Goal: Transaction & Acquisition: Purchase product/service

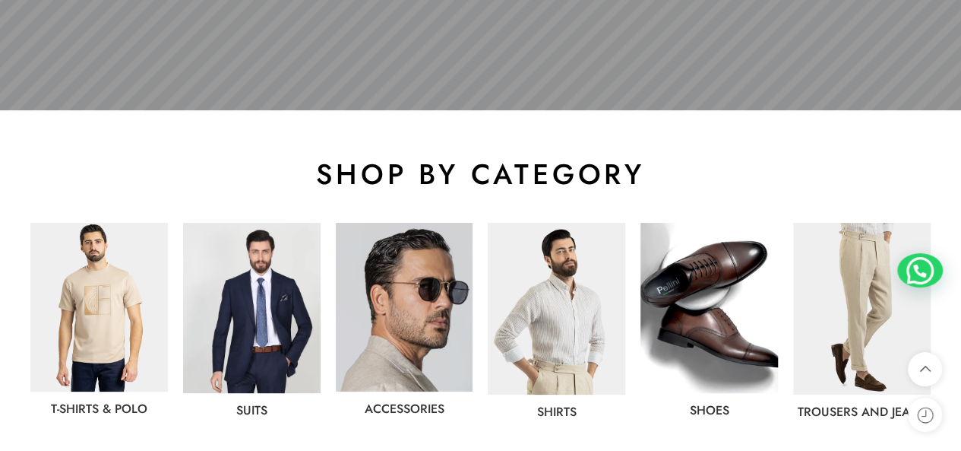
scroll to position [836, 0]
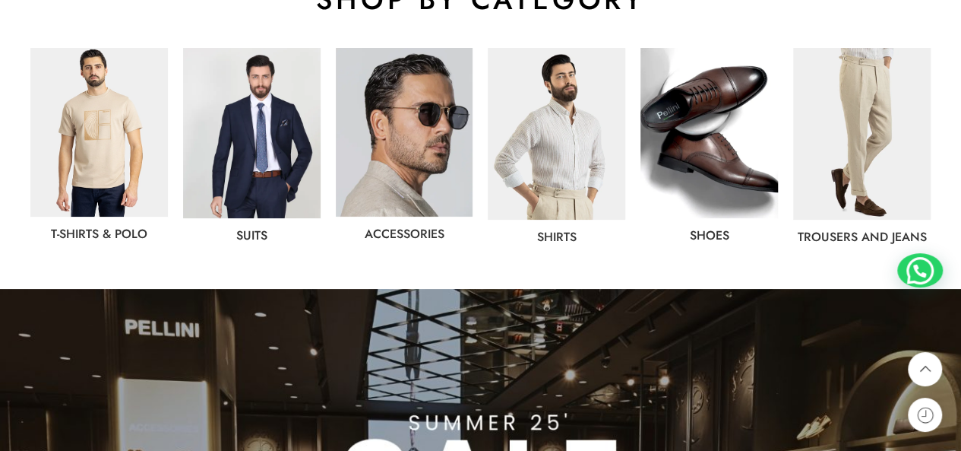
click at [294, 198] on img at bounding box center [252, 133] width 138 height 170
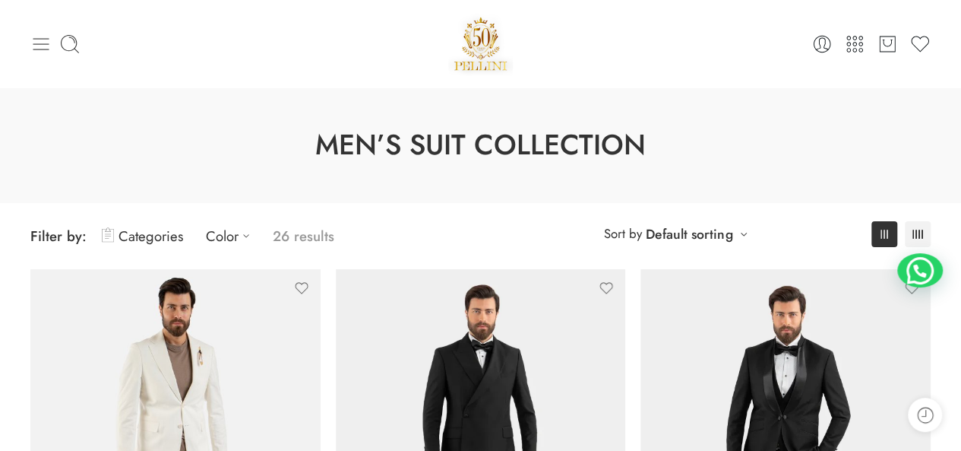
click at [42, 40] on icon at bounding box center [40, 43] width 21 height 21
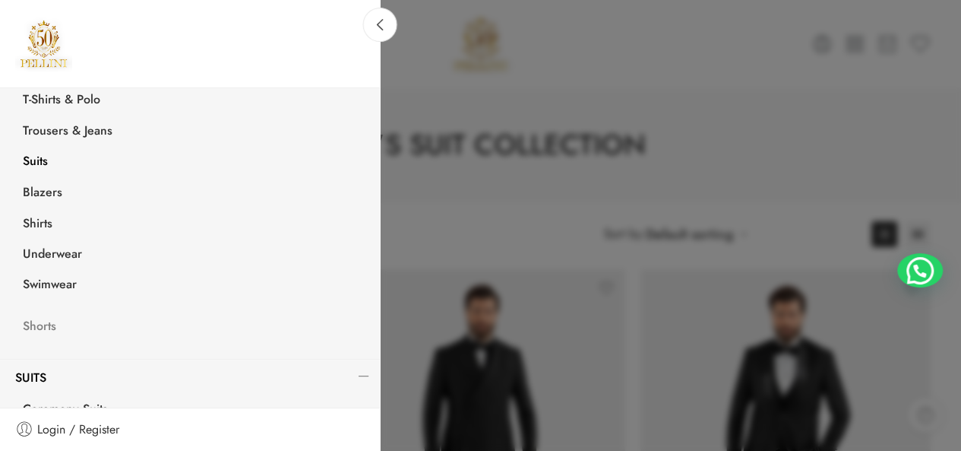
scroll to position [304, 0]
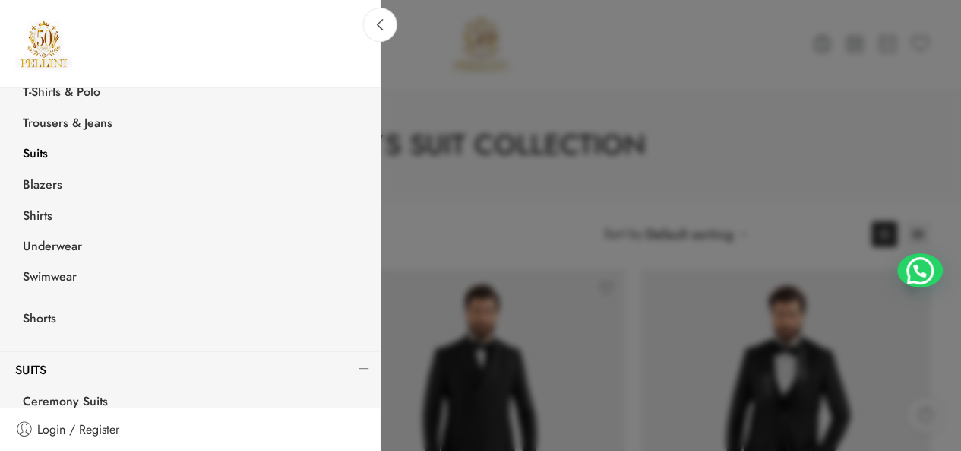
click at [55, 148] on link "Suits" at bounding box center [194, 155] width 372 height 31
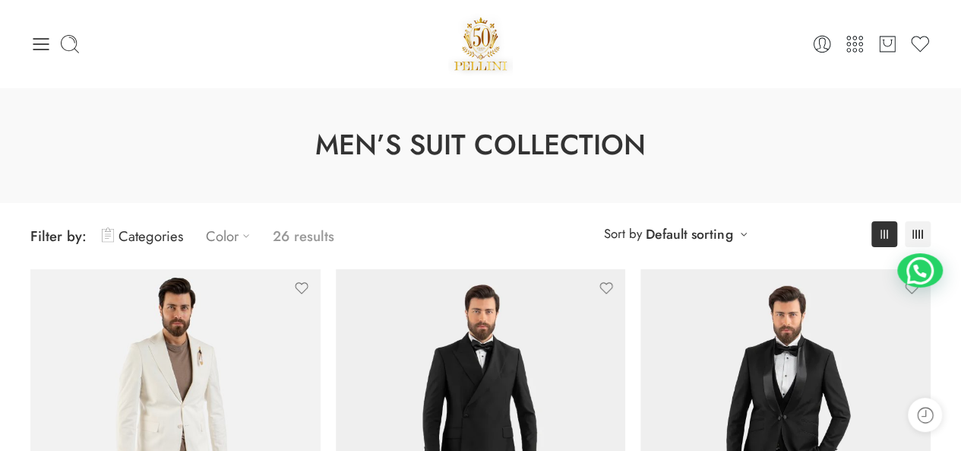
click at [230, 241] on link "Color" at bounding box center [232, 236] width 52 height 36
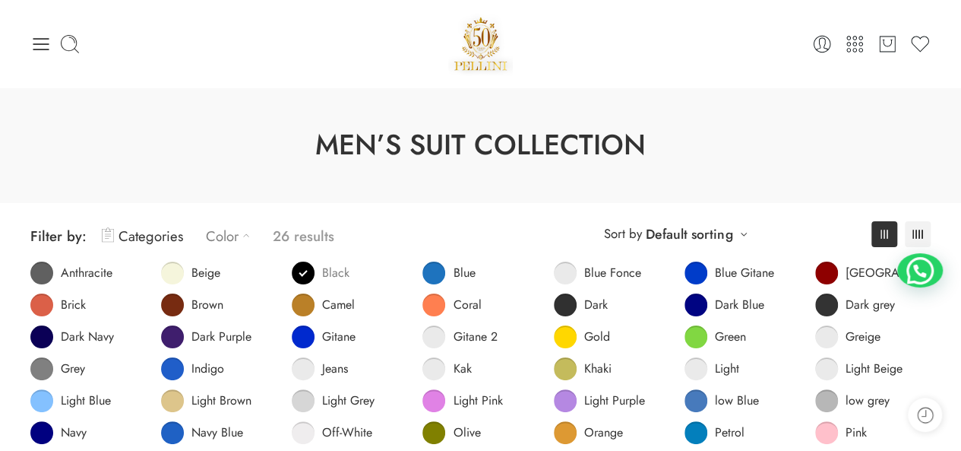
click at [311, 267] on span at bounding box center [303, 272] width 23 height 23
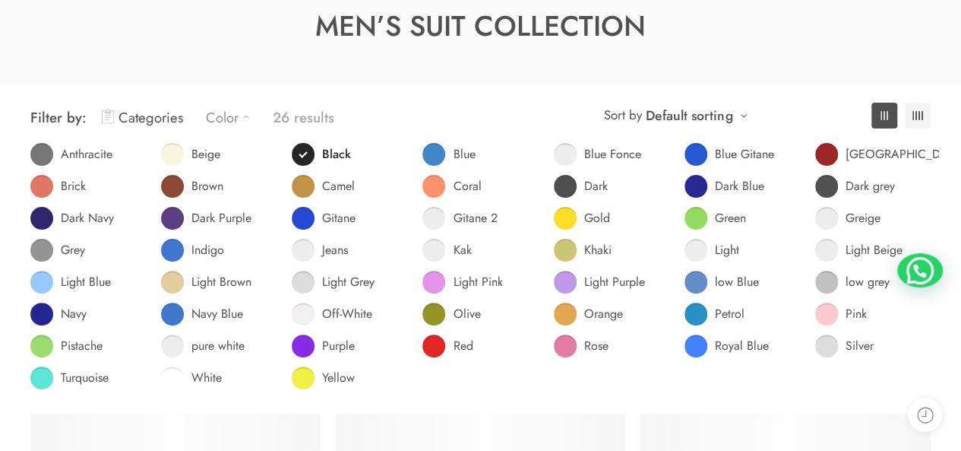
scroll to position [119, 0]
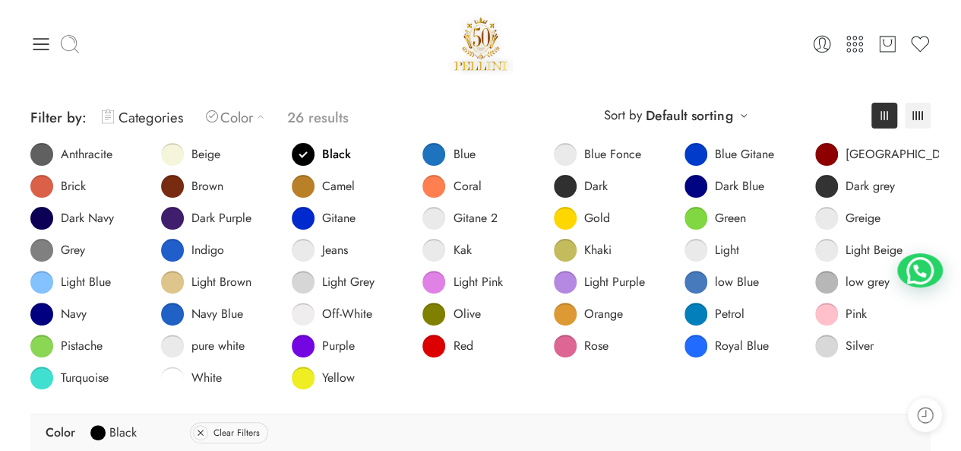
click at [73, 46] on icon at bounding box center [69, 43] width 21 height 21
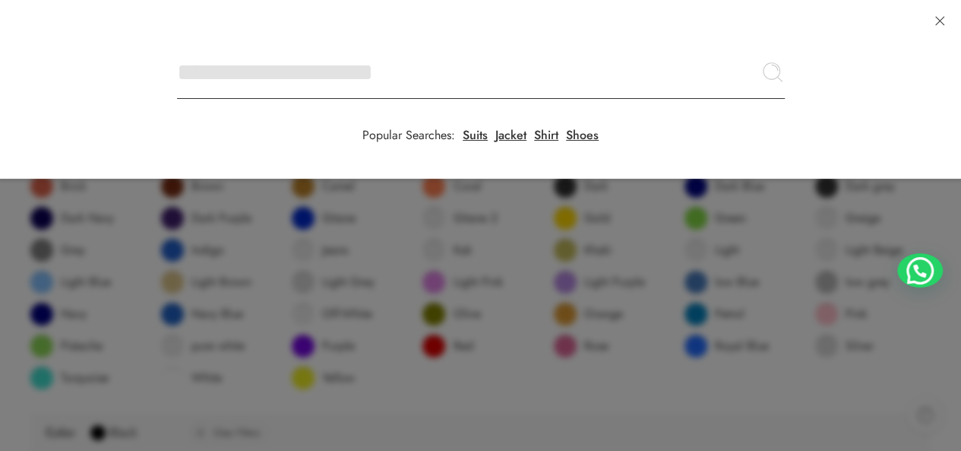
click at [177, 46] on input "Search here" at bounding box center [481, 72] width 608 height 53
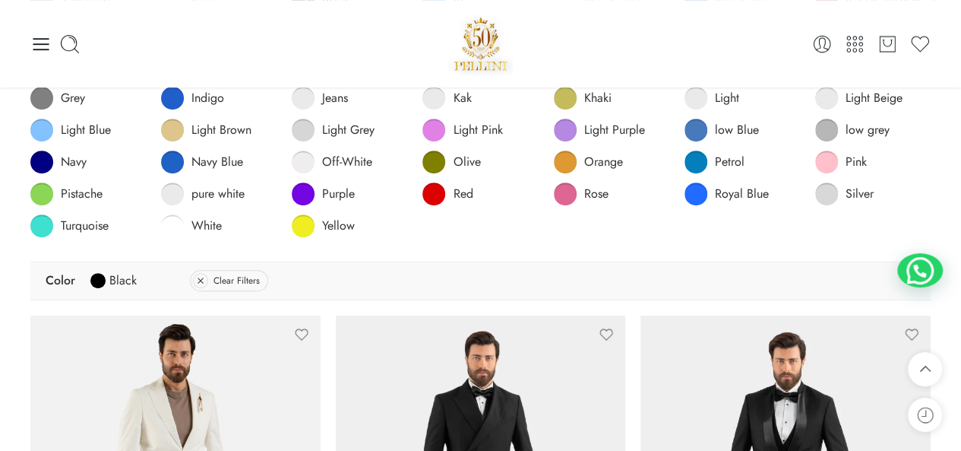
scroll to position [0, 0]
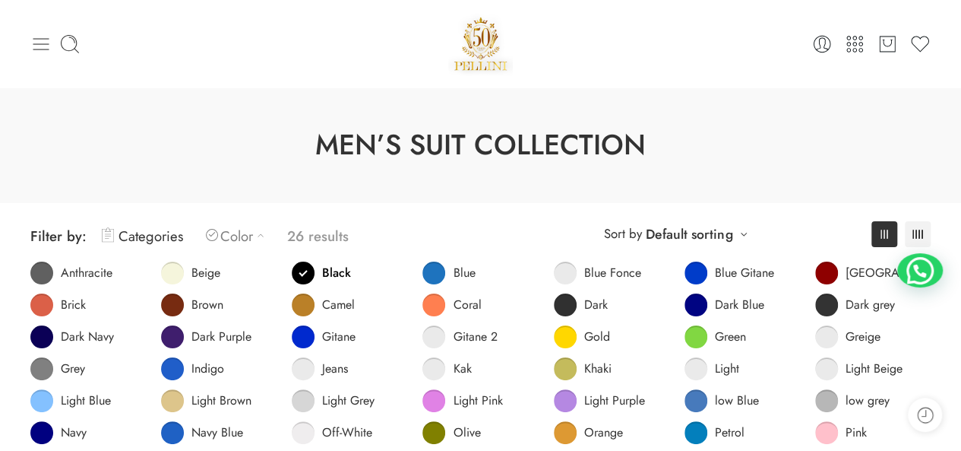
click at [46, 48] on icon at bounding box center [41, 44] width 16 height 12
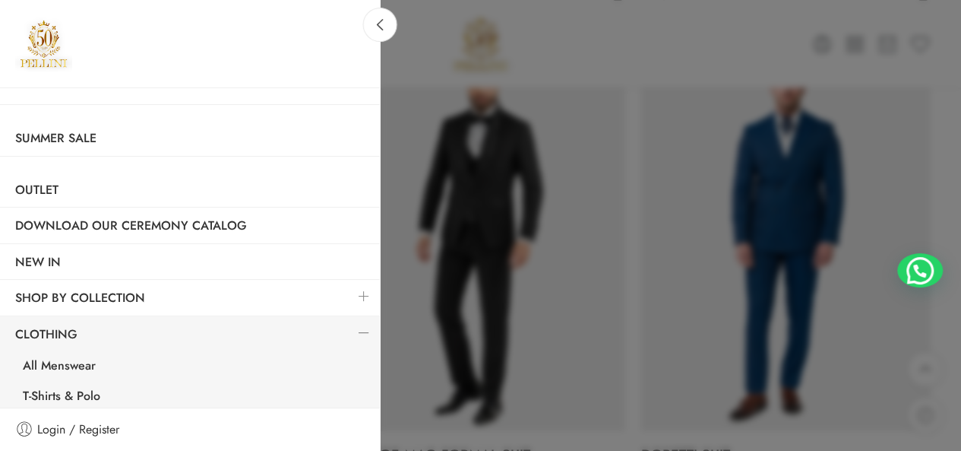
scroll to position [988, 0]
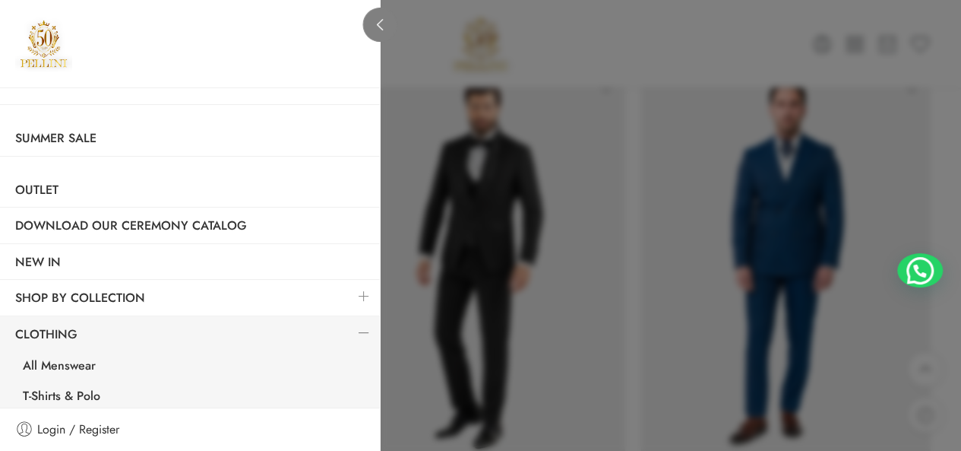
click at [380, 25] on icon at bounding box center [380, 24] width 11 height 11
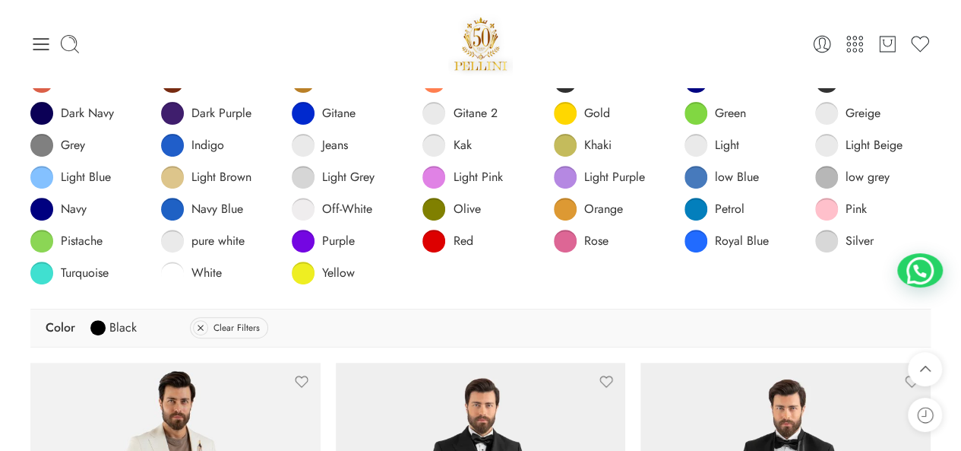
scroll to position [0, 0]
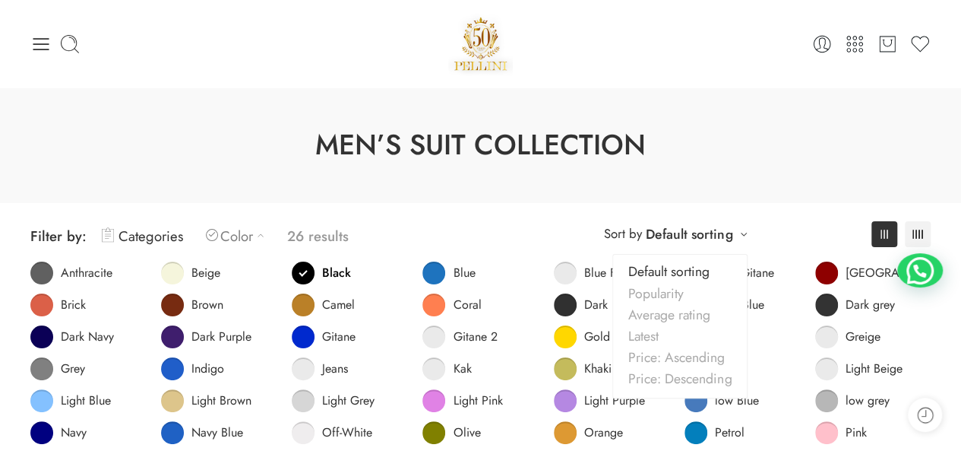
click at [707, 235] on link "Default sorting" at bounding box center [689, 233] width 87 height 21
click at [696, 363] on link "Price: Ascending" at bounding box center [680, 357] width 134 height 21
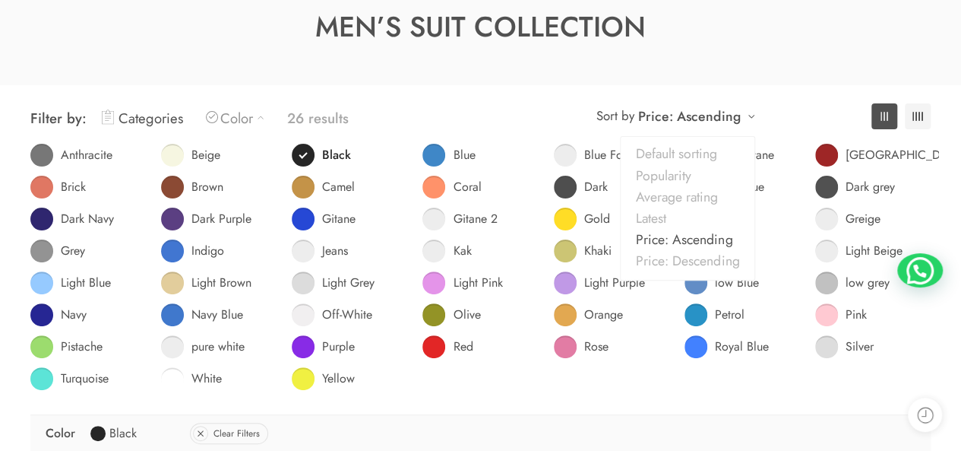
scroll to position [119, 0]
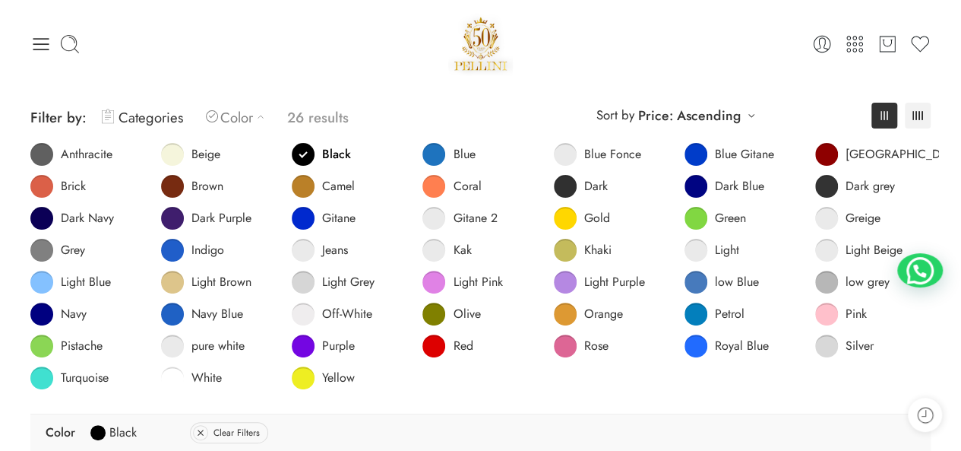
click at [73, 116] on span "Filter by:" at bounding box center [58, 117] width 56 height 21
click at [123, 106] on link "Categories" at bounding box center [142, 118] width 81 height 36
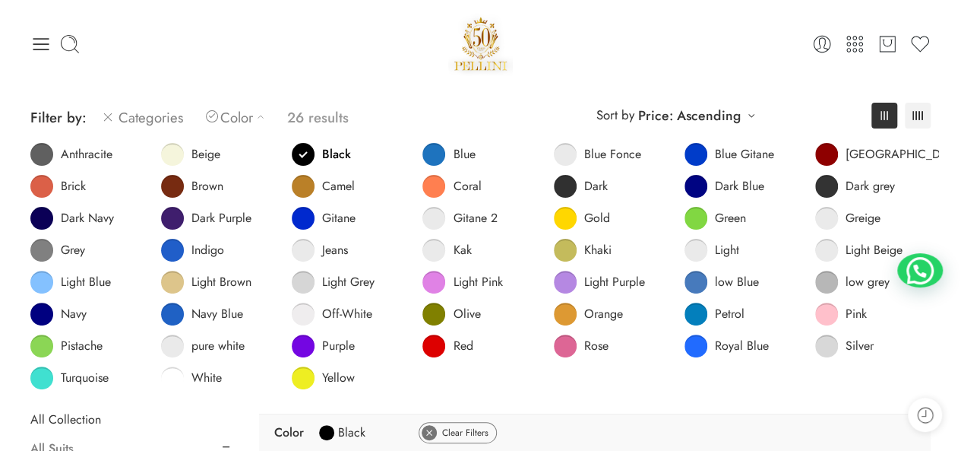
click at [433, 434] on icon at bounding box center [429, 432] width 15 height 9
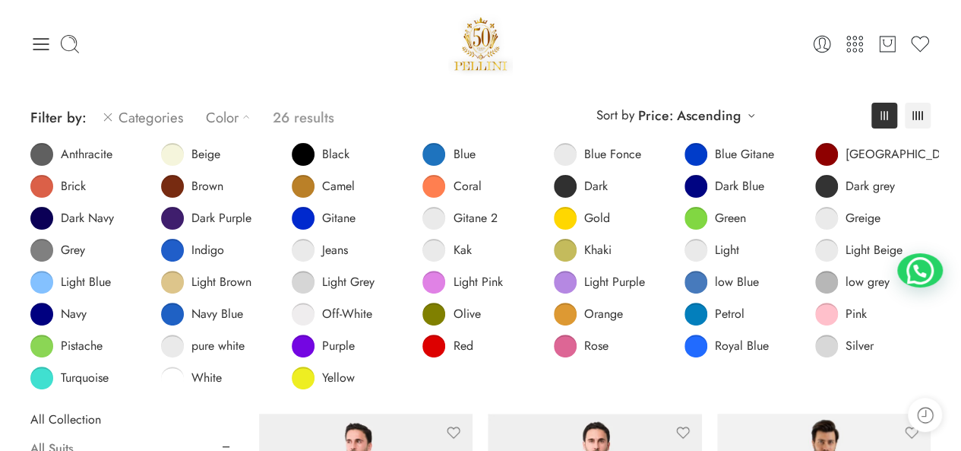
click at [245, 113] on icon at bounding box center [246, 116] width 15 height 15
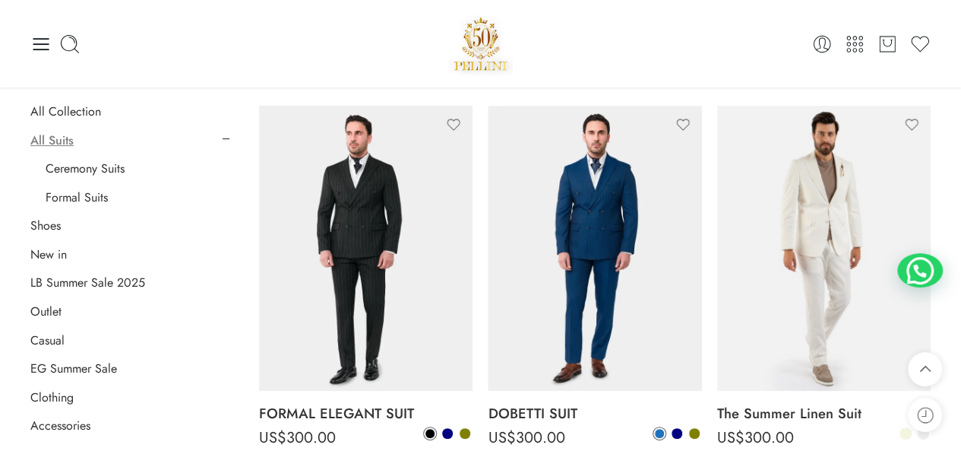
scroll to position [119, 0]
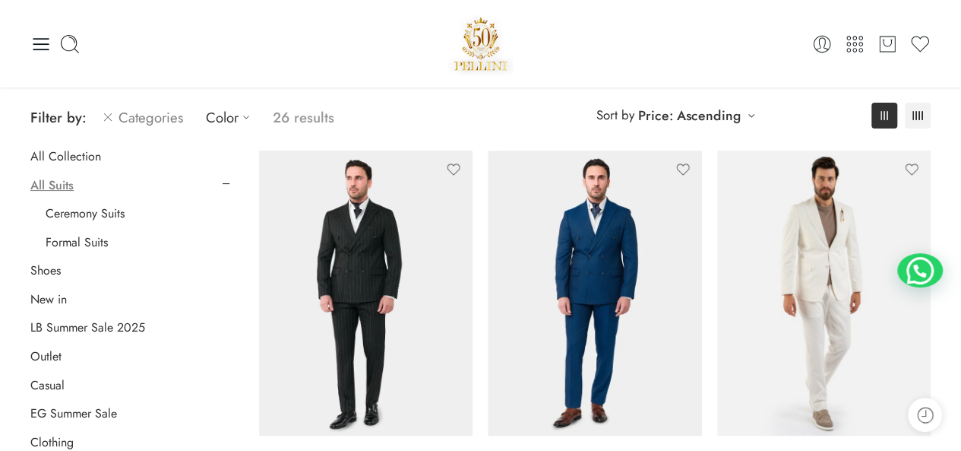
click at [106, 119] on icon at bounding box center [108, 117] width 12 height 18
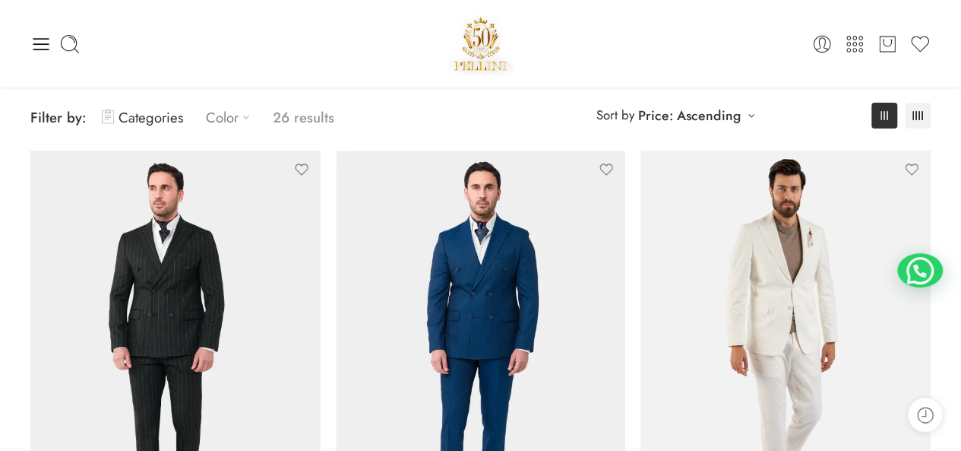
click at [241, 118] on icon at bounding box center [246, 116] width 15 height 15
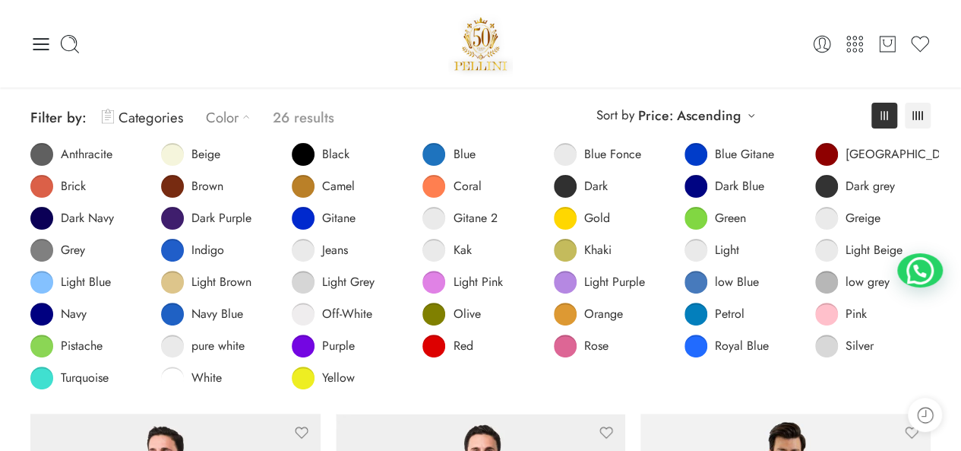
click at [241, 118] on icon at bounding box center [246, 116] width 15 height 15
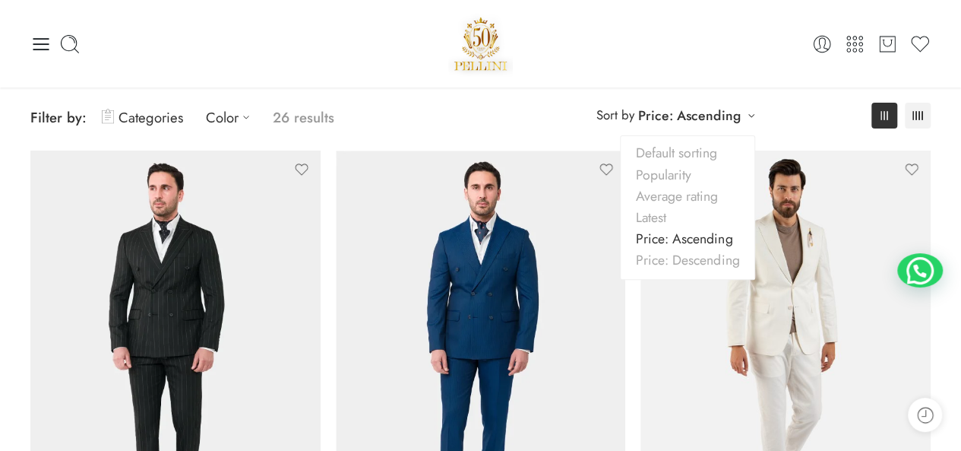
click at [715, 106] on link "Price: Ascending" at bounding box center [689, 115] width 102 height 21
click at [712, 261] on link "Price: Descending" at bounding box center [688, 259] width 134 height 21
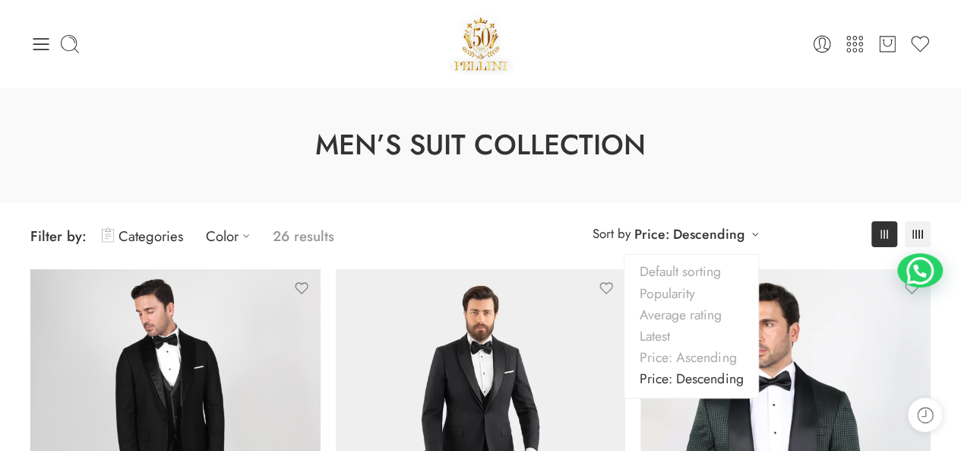
click at [706, 232] on link "Price: Descending" at bounding box center [689, 233] width 109 height 21
click at [692, 360] on link "Price: Ascending" at bounding box center [692, 357] width 134 height 21
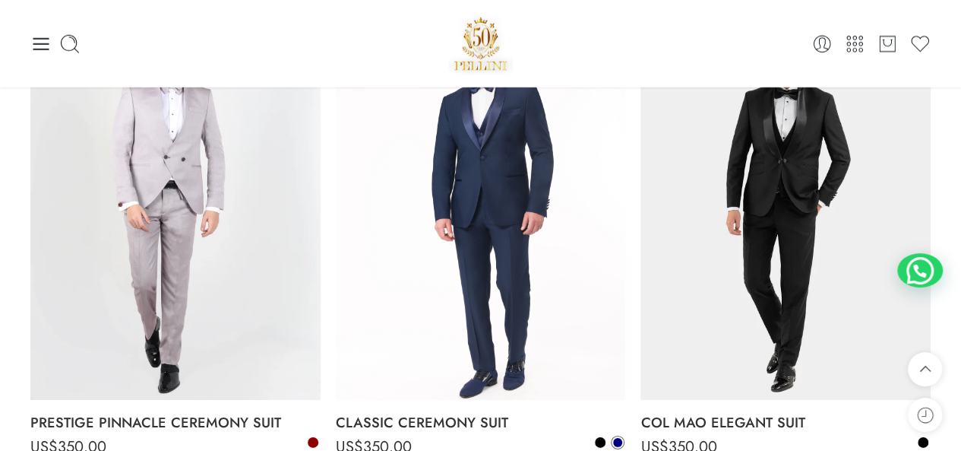
scroll to position [1943, 0]
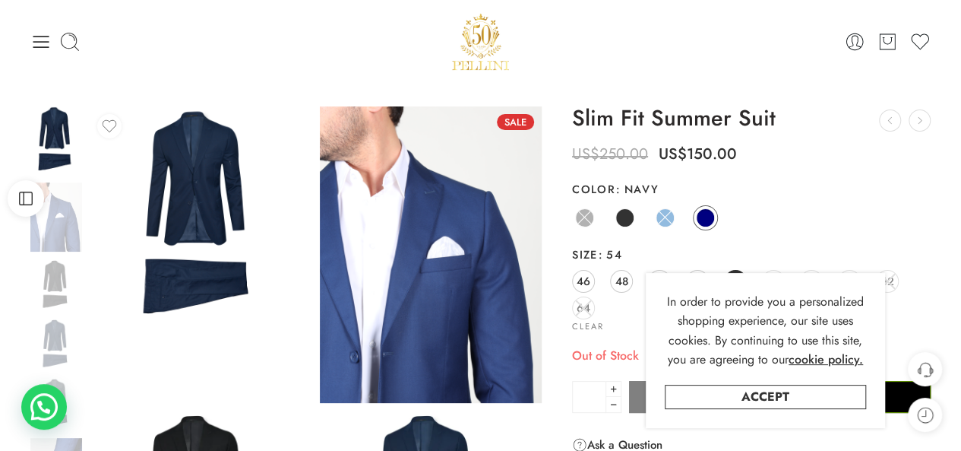
click at [865, 205] on div "Anthracite Black Blue Navy" at bounding box center [751, 219] width 359 height 30
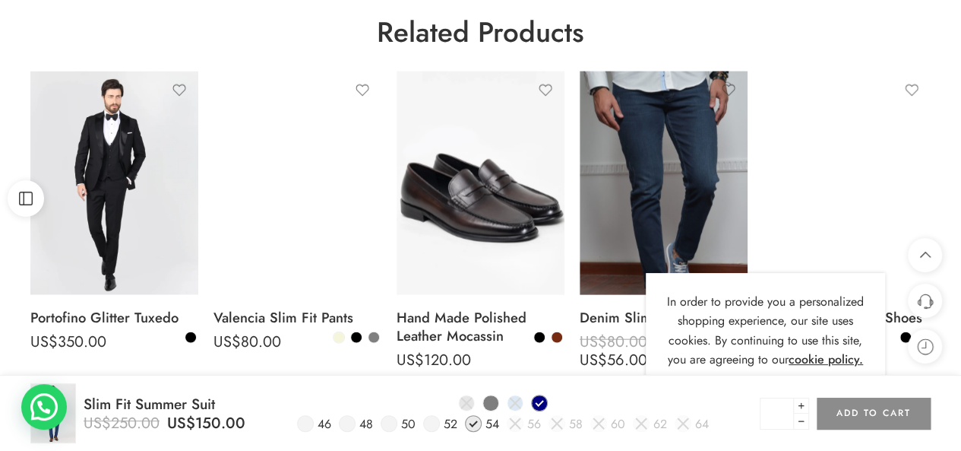
scroll to position [1979, 0]
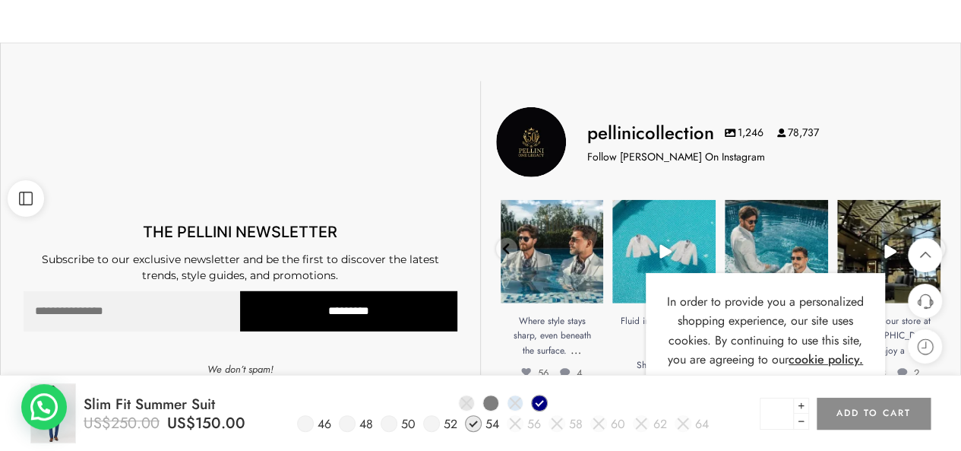
click at [150, 404] on h3 "Slim Fit Summer Suit" at bounding box center [160, 404] width 152 height 21
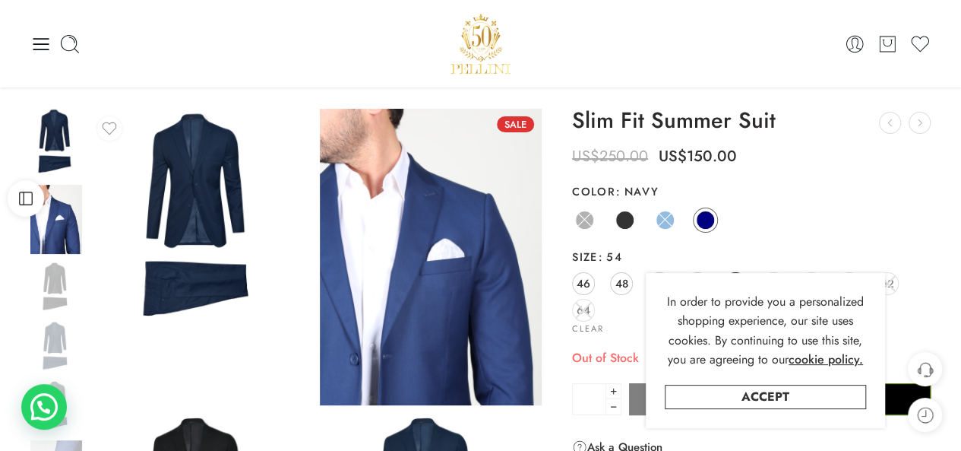
scroll to position [0, 0]
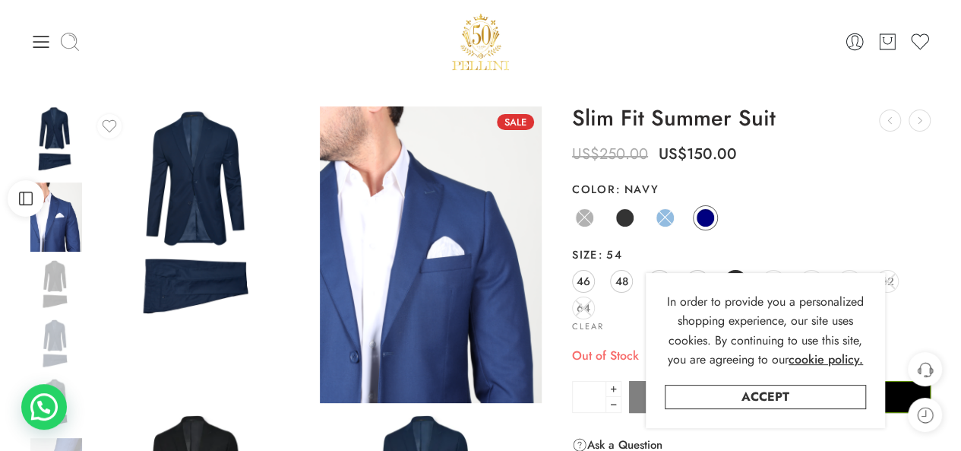
click at [65, 41] on icon at bounding box center [69, 41] width 21 height 21
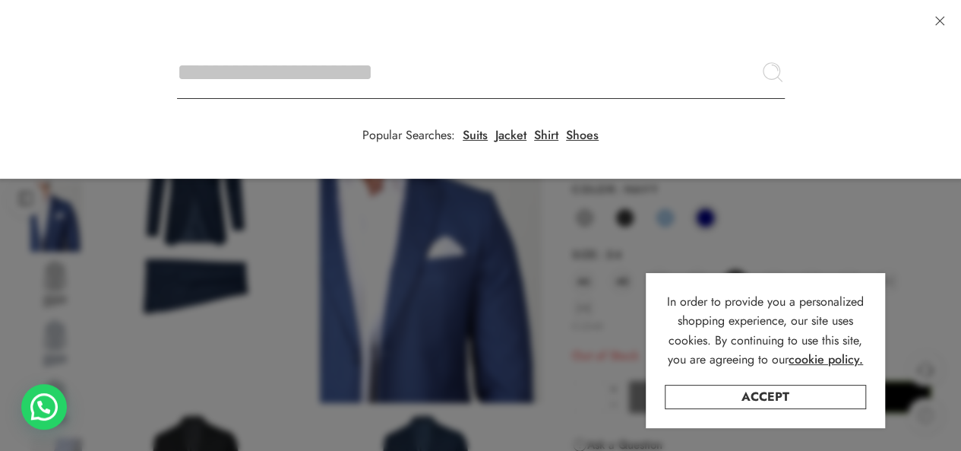
click at [177, 46] on input "Search here" at bounding box center [481, 72] width 608 height 53
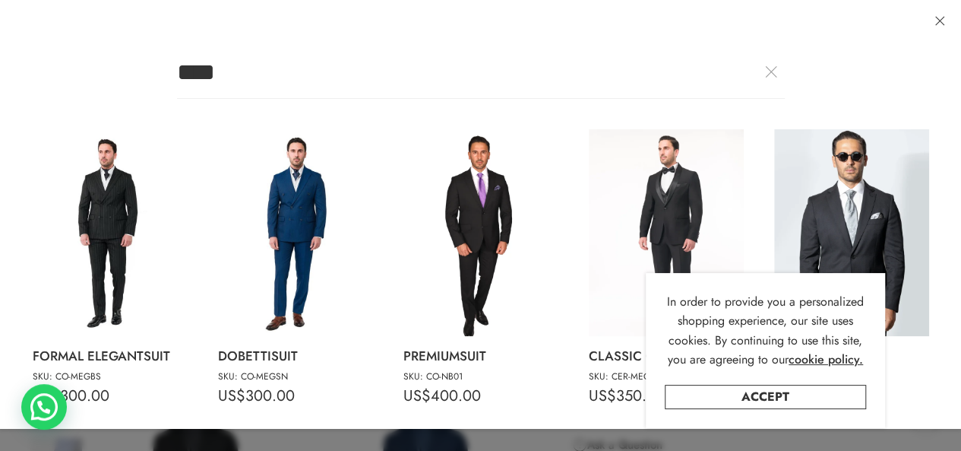
type input "****"
click button "Search" at bounding box center [0, 0] width 0 height 0
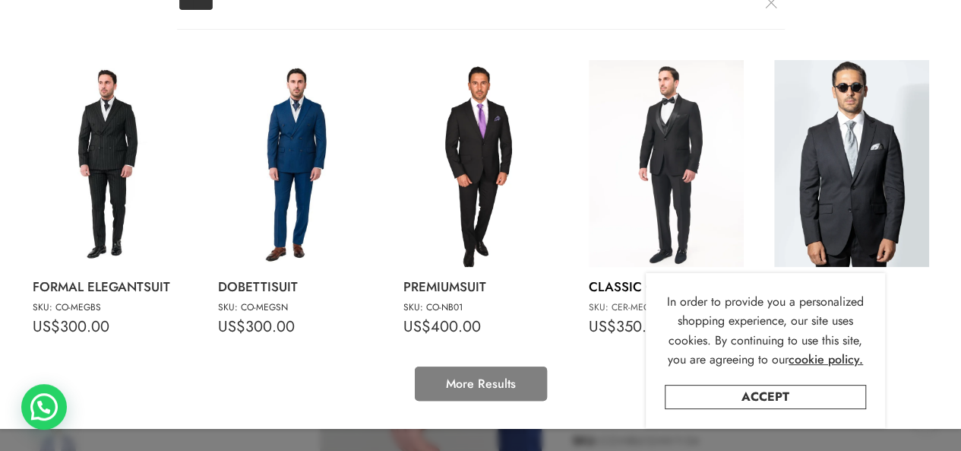
scroll to position [456, 0]
click at [512, 375] on link "More Results" at bounding box center [481, 383] width 132 height 34
